Goal: Task Accomplishment & Management: Manage account settings

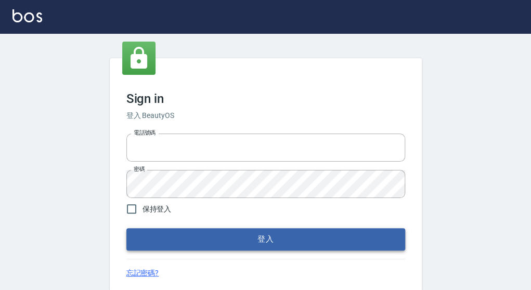
type input "0921567649"
click at [246, 237] on button "登入" at bounding box center [265, 240] width 279 height 22
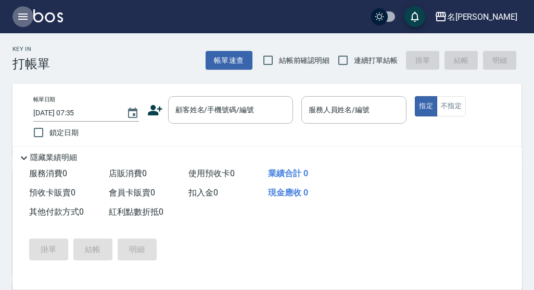
click at [20, 15] on icon "button" at bounding box center [23, 16] width 12 height 12
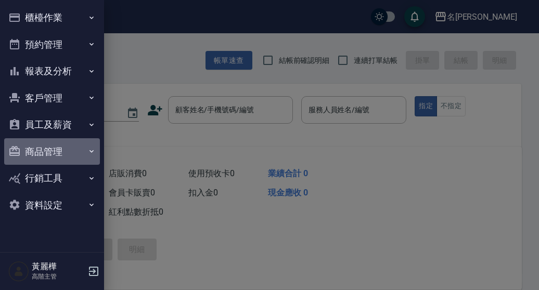
click at [46, 154] on button "商品管理" at bounding box center [52, 151] width 96 height 27
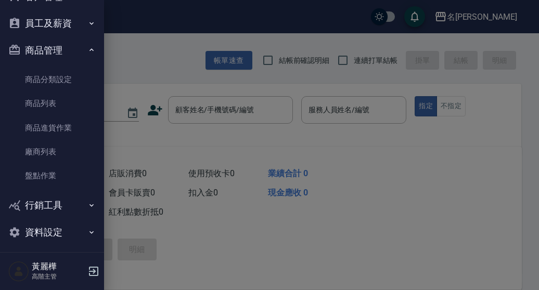
scroll to position [104, 0]
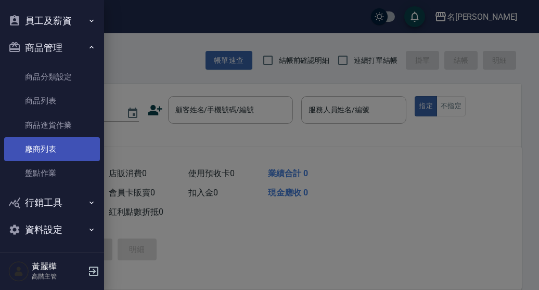
click at [43, 148] on link "廠商列表" at bounding box center [52, 149] width 96 height 24
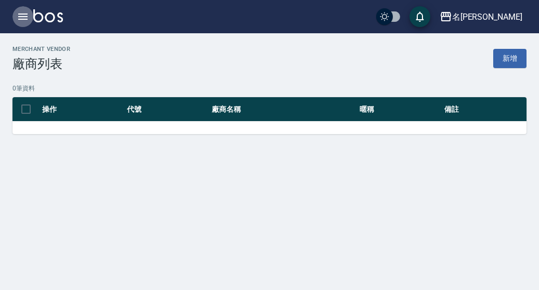
click at [18, 18] on icon "button" at bounding box center [23, 16] width 12 height 12
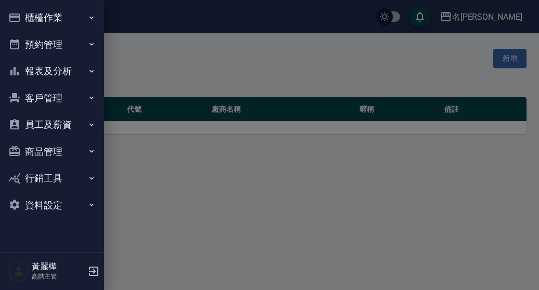
click at [45, 152] on button "商品管理" at bounding box center [52, 151] width 96 height 27
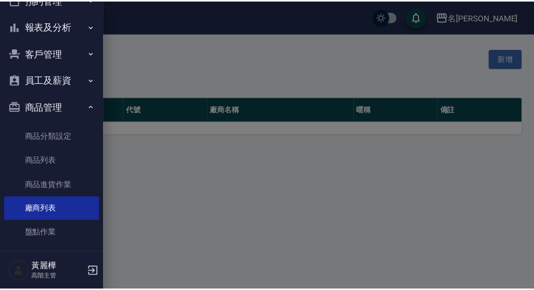
scroll to position [104, 0]
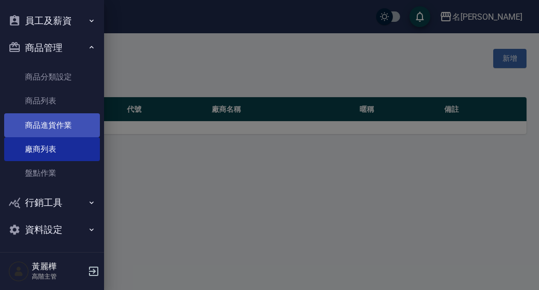
click at [47, 119] on link "商品進貨作業" at bounding box center [52, 125] width 96 height 24
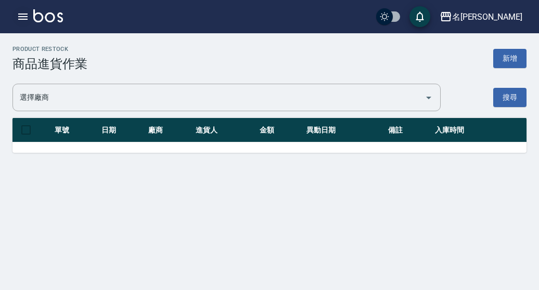
click at [22, 16] on icon "button" at bounding box center [22, 17] width 9 height 6
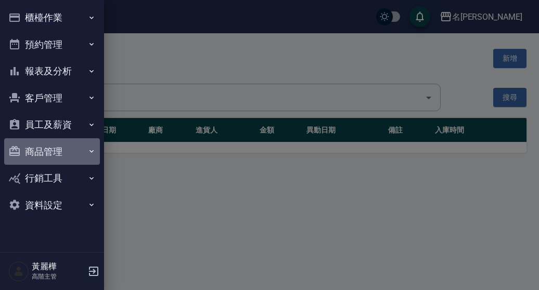
click at [44, 150] on button "商品管理" at bounding box center [52, 151] width 96 height 27
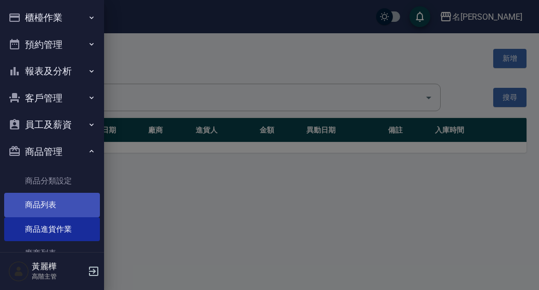
click at [47, 202] on link "商品列表" at bounding box center [52, 205] width 96 height 24
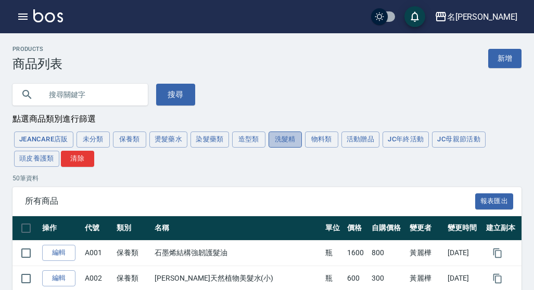
click at [280, 142] on button "洗髮精" at bounding box center [285, 140] width 33 height 16
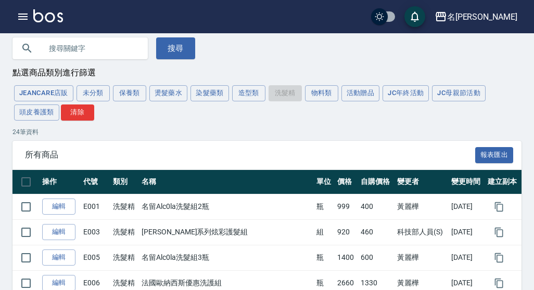
scroll to position [156, 0]
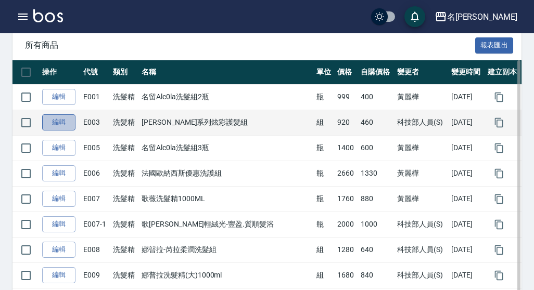
click at [59, 120] on link "編輯" at bounding box center [58, 123] width 33 height 16
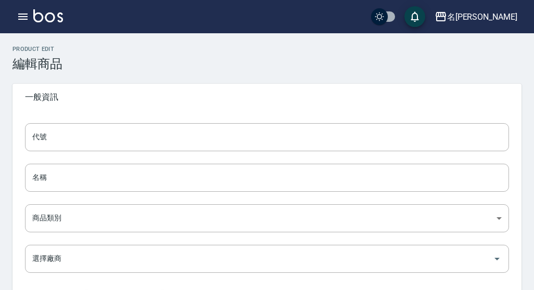
type input "E003"
type input "[PERSON_NAME]系列炫彩護髮組"
type input "2df4dcbf-4d42-43ff-9dd6-d049cbff1a4e"
type input "920"
type input "460"
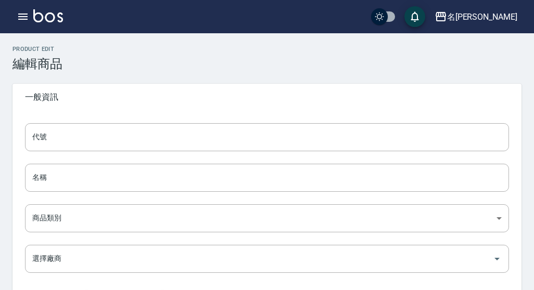
type input "460"
type input "組"
type input "UNSET"
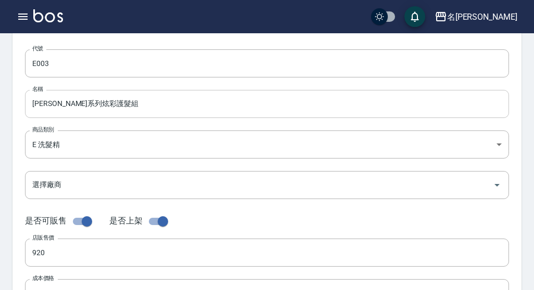
scroll to position [156, 0]
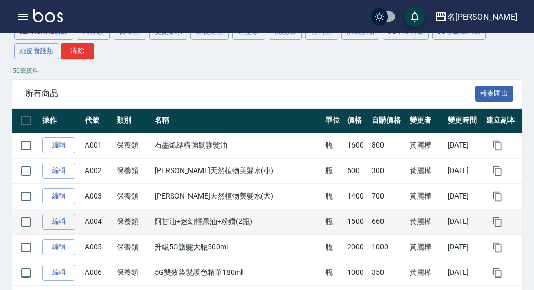
scroll to position [52, 0]
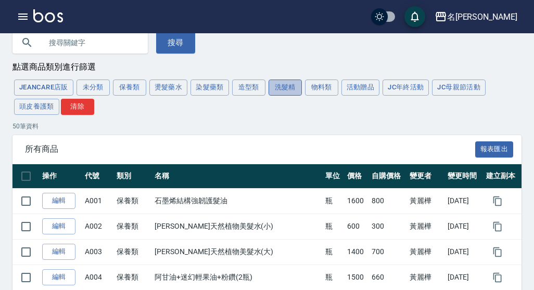
click at [284, 90] on button "洗髮精" at bounding box center [285, 88] width 33 height 16
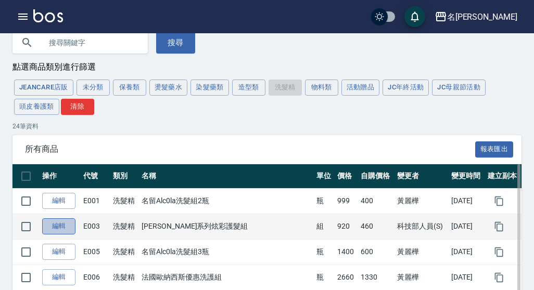
click at [57, 230] on link "編輯" at bounding box center [58, 227] width 33 height 16
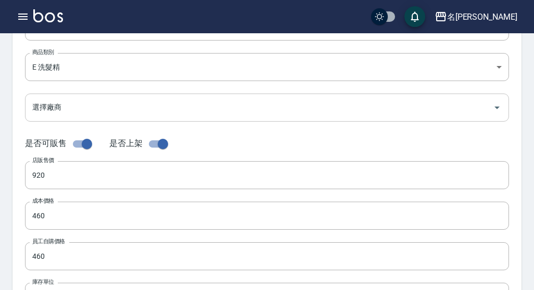
scroll to position [156, 0]
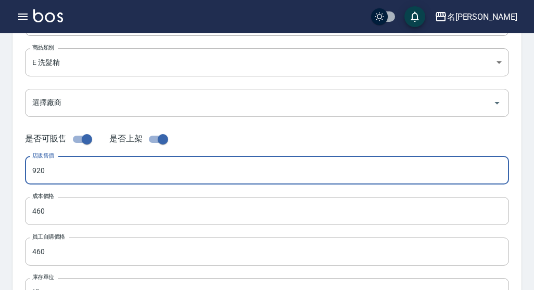
drag, startPoint x: 66, startPoint y: 175, endPoint x: 26, endPoint y: 170, distance: 40.4
click at [26, 170] on input "920" at bounding box center [267, 171] width 484 height 28
type input "1000"
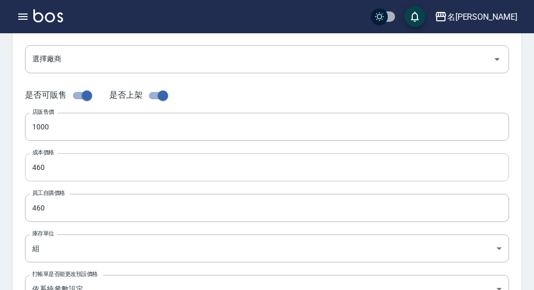
scroll to position [260, 0]
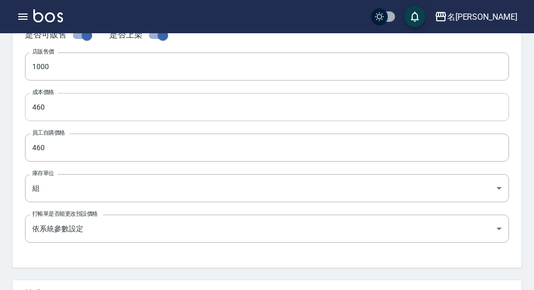
click at [53, 108] on input "460" at bounding box center [267, 107] width 484 height 28
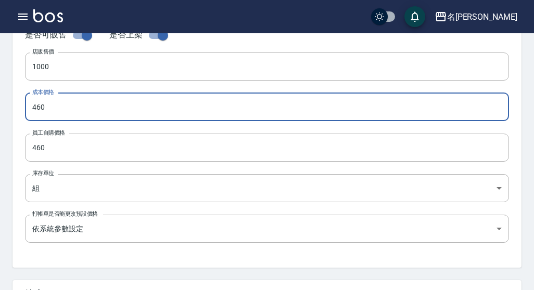
drag, startPoint x: 53, startPoint y: 108, endPoint x: 24, endPoint y: 108, distance: 28.6
click at [24, 108] on div "代號 E003 代號 名稱 [PERSON_NAME]系列炫彩護髮組 名稱 商品類別 E 洗髮精 2df4dcbf-4d42-43ff-9dd6-d049…" at bounding box center [266, 59] width 509 height 417
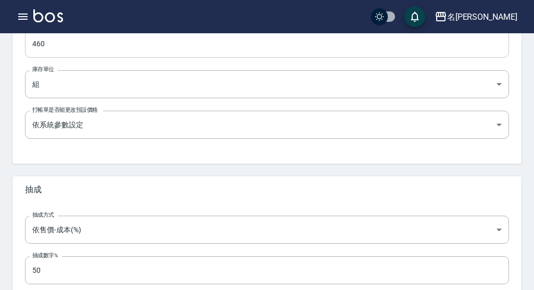
type input "500"
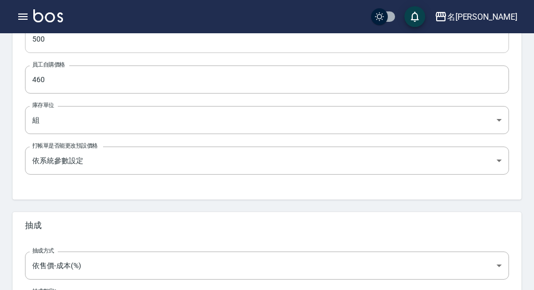
scroll to position [312, 0]
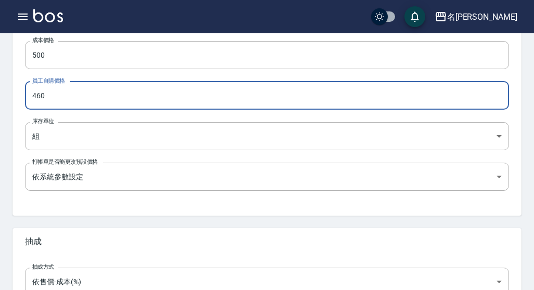
drag, startPoint x: 45, startPoint y: 98, endPoint x: 29, endPoint y: 100, distance: 16.3
click at [29, 100] on input "460" at bounding box center [267, 96] width 484 height 28
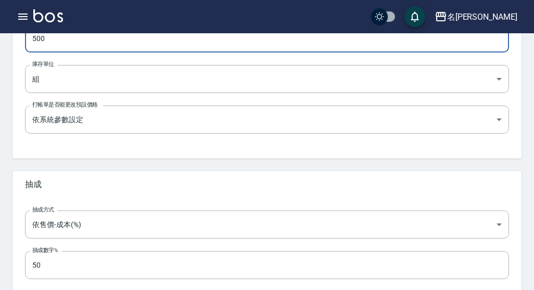
scroll to position [428, 0]
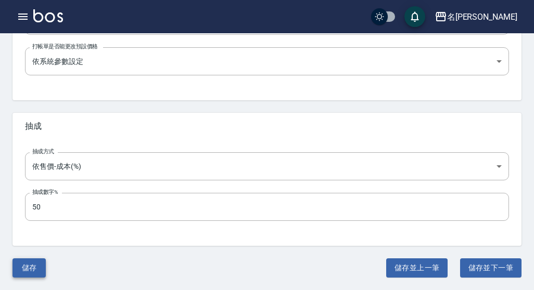
type input "500"
click at [26, 271] on button "儲存" at bounding box center [28, 268] width 33 height 19
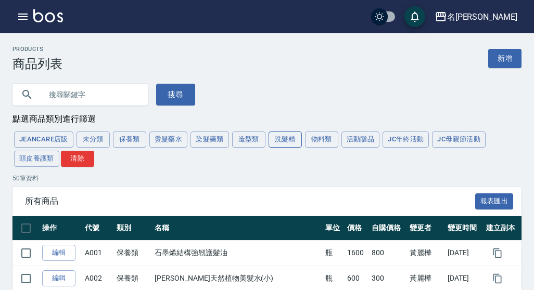
click at [286, 141] on button "洗髮精" at bounding box center [285, 140] width 33 height 16
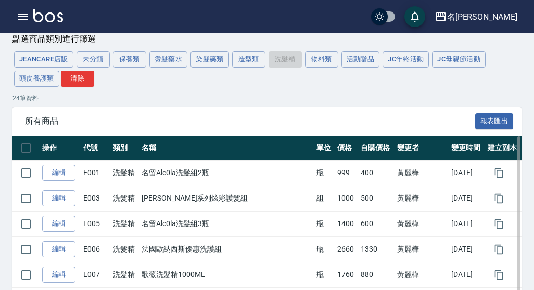
scroll to position [156, 0]
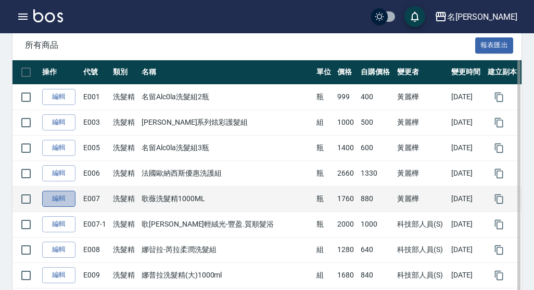
click at [64, 198] on link "編輯" at bounding box center [58, 199] width 33 height 16
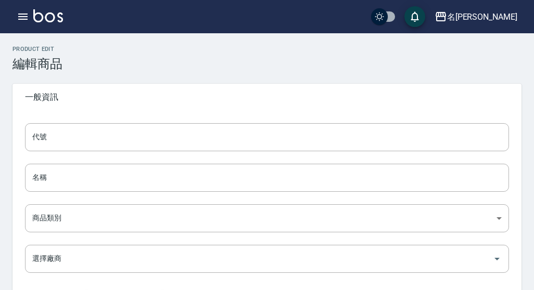
type input "E007"
type input "歌薇洗髮精1000ML"
type input "2df4dcbf-4d42-43ff-9dd6-d049cbff1a4e"
type input "1760"
type input "880"
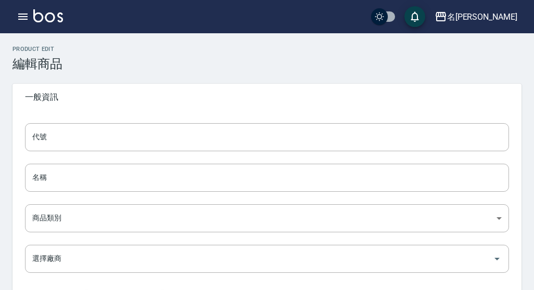
type input "880"
type input "瓶"
type input "UNSET"
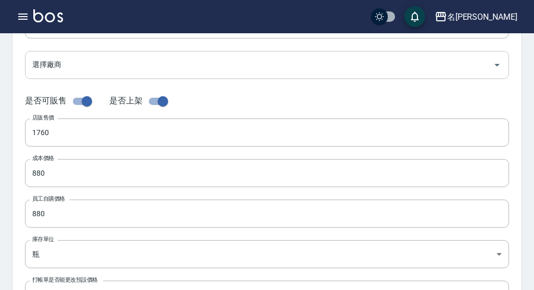
scroll to position [208, 0]
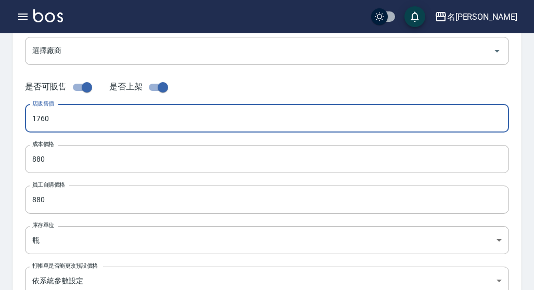
click at [62, 121] on input "1760" at bounding box center [267, 119] width 484 height 28
drag, startPoint x: 62, startPoint y: 121, endPoint x: 28, endPoint y: 124, distance: 34.5
click at [28, 124] on input "1760" at bounding box center [267, 119] width 484 height 28
click at [66, 130] on input "1760" at bounding box center [267, 119] width 484 height 28
click at [62, 121] on input "1760" at bounding box center [267, 119] width 484 height 28
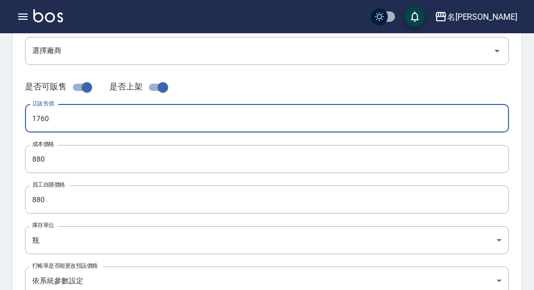
click at [62, 120] on input "1760" at bounding box center [267, 119] width 484 height 28
drag, startPoint x: 62, startPoint y: 120, endPoint x: 31, endPoint y: 120, distance: 31.2
click at [31, 120] on input "1760" at bounding box center [267, 119] width 484 height 28
type input "1800"
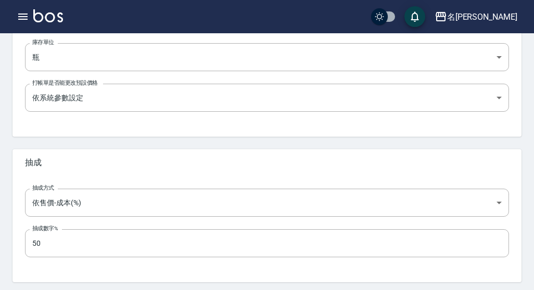
scroll to position [428, 0]
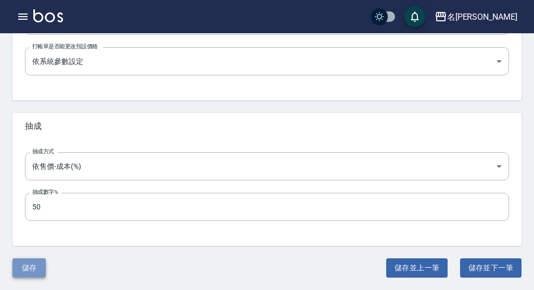
click at [25, 272] on button "儲存" at bounding box center [28, 268] width 33 height 19
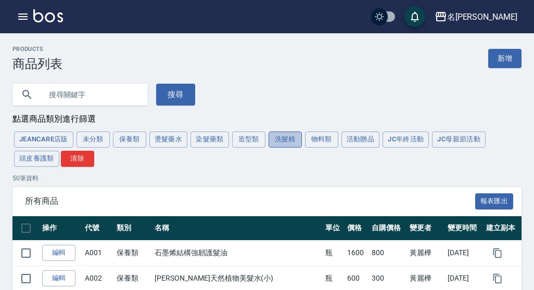
click at [290, 137] on button "洗髮精" at bounding box center [285, 140] width 33 height 16
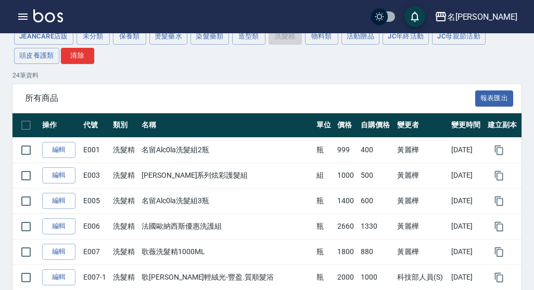
scroll to position [208, 0]
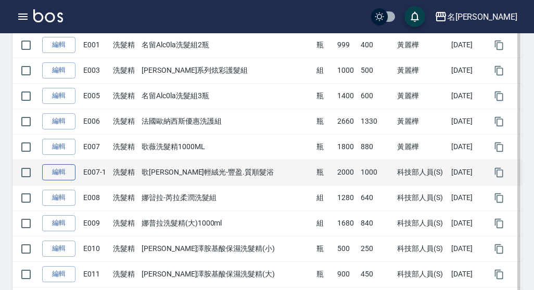
click at [67, 170] on link "編輯" at bounding box center [58, 172] width 33 height 16
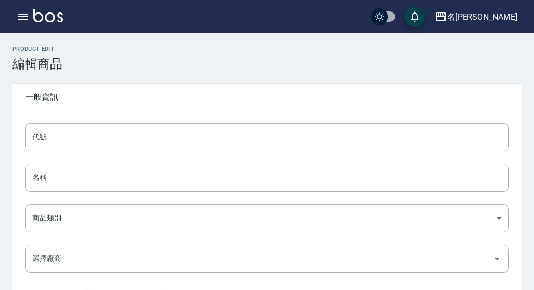
type input "E007-1"
type input "歌[PERSON_NAME]輕絨光-豐盈.質順髮浴"
type input "2df4dcbf-4d42-43ff-9dd6-d049cbff1a4e"
type input "2000"
type input "1000"
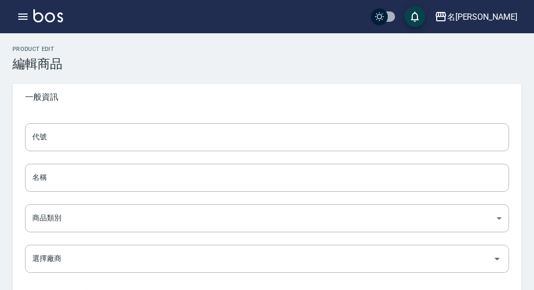
type input "1000"
type input "瓶"
type input "UNSET"
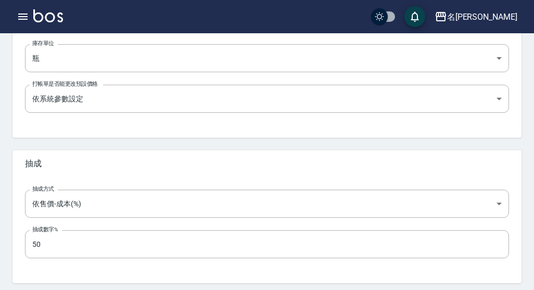
scroll to position [428, 0]
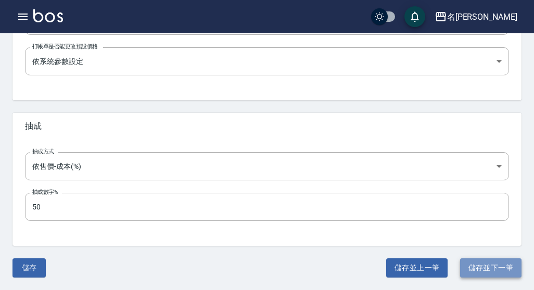
click at [481, 273] on button "儲存並下一筆" at bounding box center [490, 268] width 61 height 19
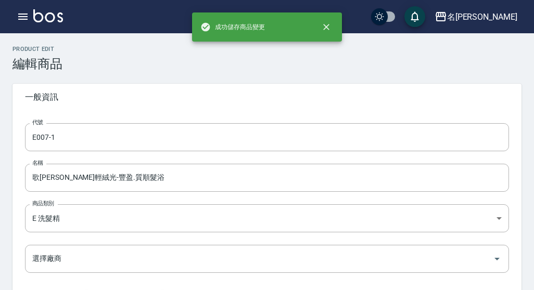
type input "E008"
type input "娜暜拉-芮拉柔潤洗髮組"
type input "1280"
type input "640"
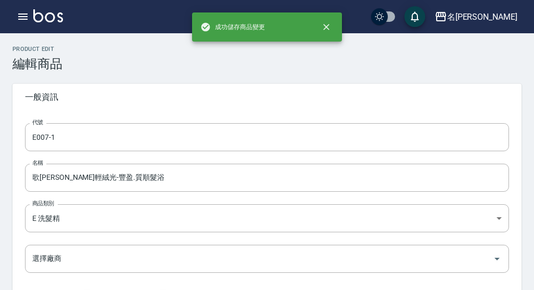
type input "組"
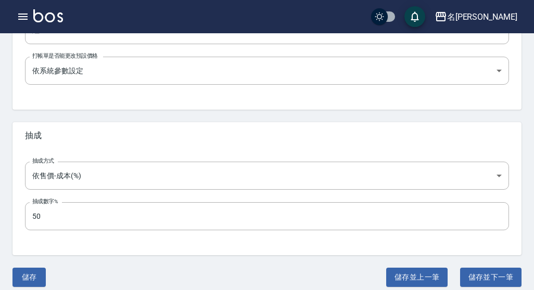
scroll to position [428, 0]
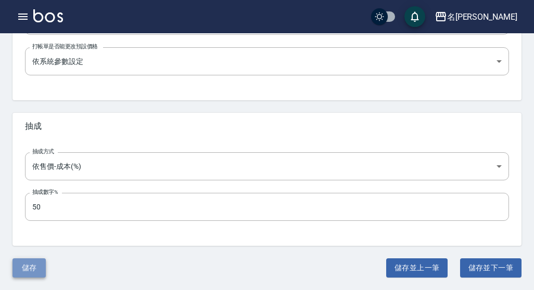
click at [31, 274] on button "儲存" at bounding box center [28, 268] width 33 height 19
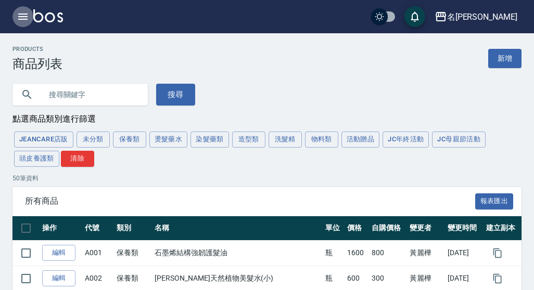
click at [26, 16] on icon "button" at bounding box center [23, 16] width 12 height 12
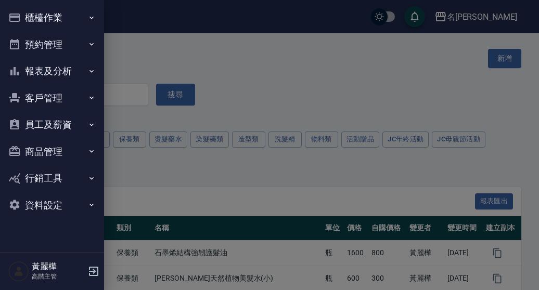
click at [193, 69] on div at bounding box center [269, 145] width 539 height 290
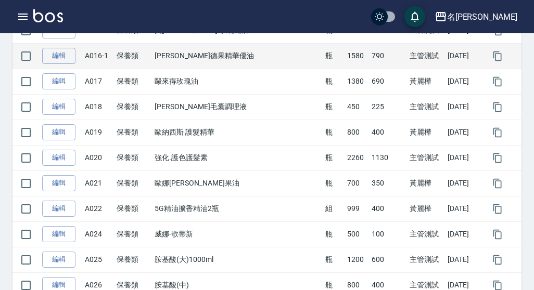
scroll to position [573, 0]
